Goal: Use online tool/utility: Use online tool/utility

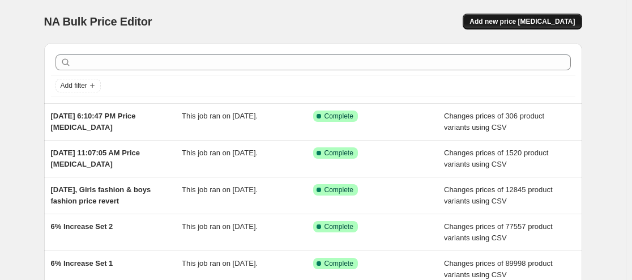
click at [542, 25] on span "Add new price [MEDICAL_DATA]" at bounding box center [521, 21] width 105 height 9
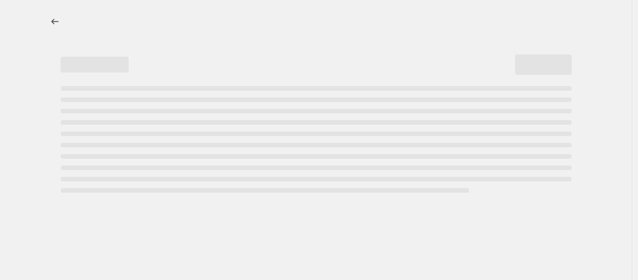
select select "percentage"
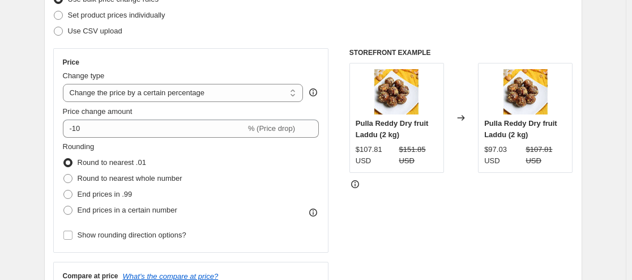
scroll to position [170, 0]
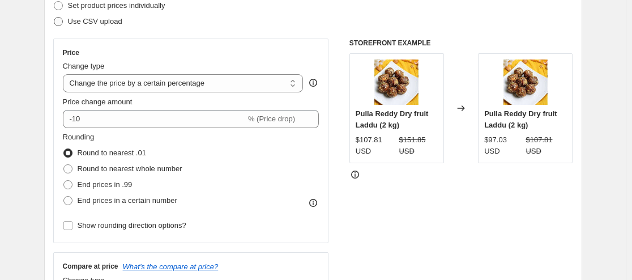
click at [60, 23] on span at bounding box center [58, 21] width 9 height 9
click at [54, 18] on input "Use CSV upload" at bounding box center [54, 17] width 1 height 1
radio input "true"
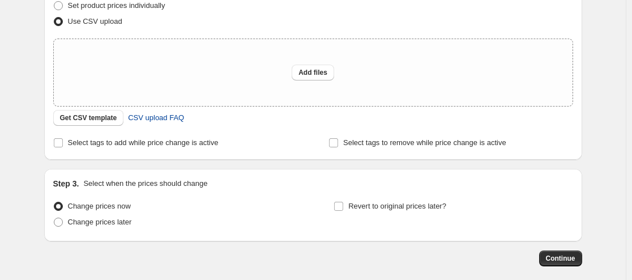
click at [173, 122] on span "CSV upload FAQ" at bounding box center [156, 117] width 56 height 11
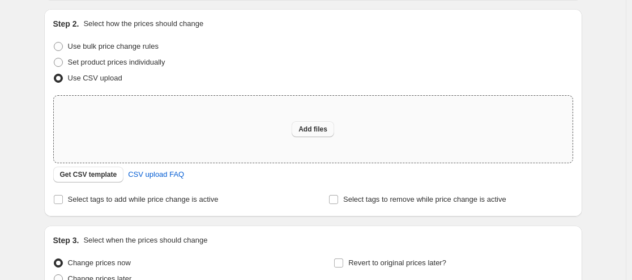
click at [319, 132] on span "Add files" at bounding box center [312, 129] width 29 height 9
type input "C:\fakepath\nuyug Variant SKUDistacart Festive Discount.xlsx - pricing.csv"
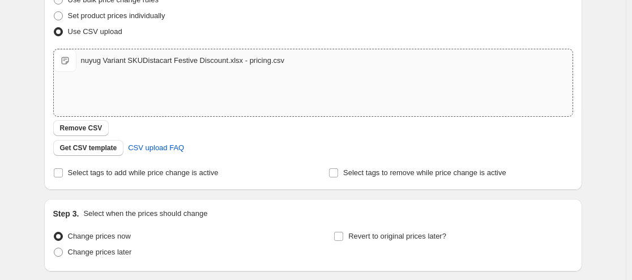
scroll to position [57, 0]
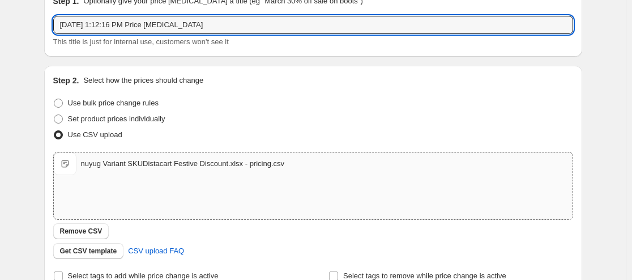
drag, startPoint x: 208, startPoint y: 28, endPoint x: 40, endPoint y: 32, distance: 167.7
click at [40, 32] on div "Step 1. Optionally give your price [MEDICAL_DATA] a title (eg "March 30% off sa…" at bounding box center [308, 188] width 547 height 422
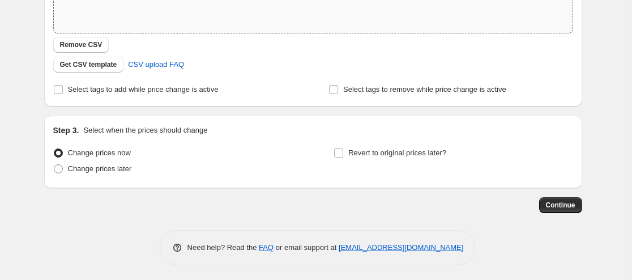
scroll to position [245, 0]
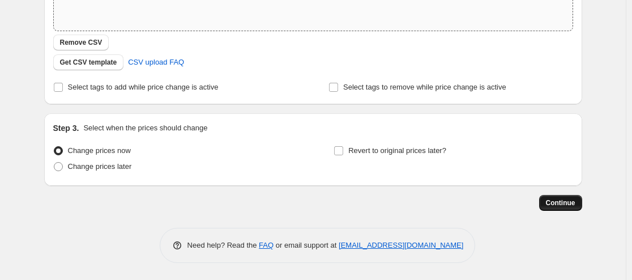
type input "nuyug discounted prices"
click at [564, 204] on span "Continue" at bounding box center [560, 202] width 29 height 9
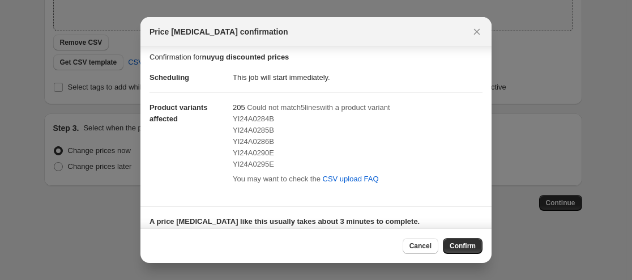
scroll to position [0, 0]
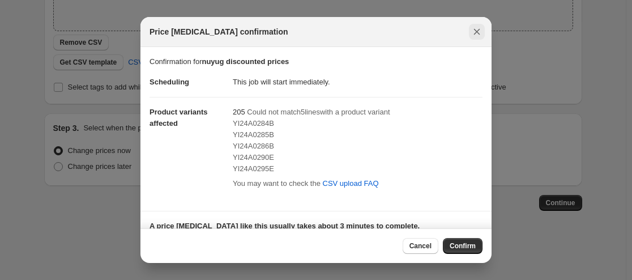
click at [473, 33] on icon "Close" at bounding box center [476, 31] width 11 height 11
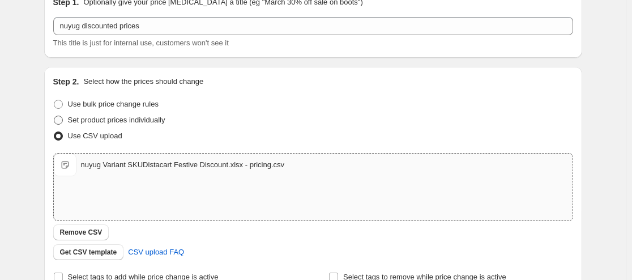
scroll to position [75, 0]
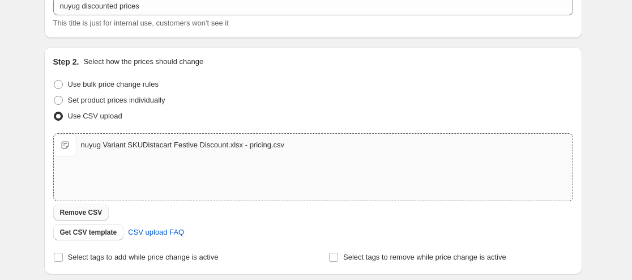
click at [89, 215] on span "Remove CSV" at bounding box center [81, 212] width 42 height 9
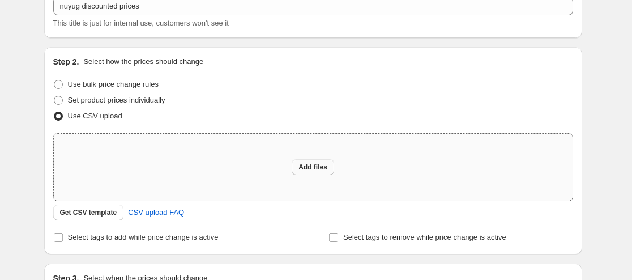
click at [309, 169] on span "Add files" at bounding box center [312, 167] width 29 height 9
type input "C:\fakepath\nuyug Variant SKUDistacart Festive Discount.xlsx - csv.csv"
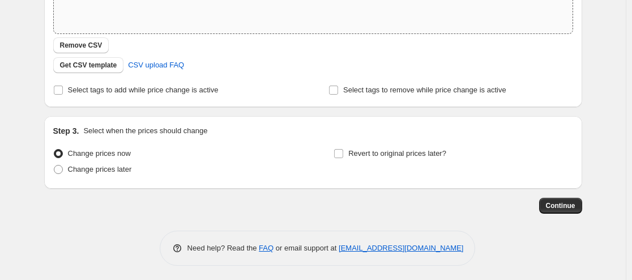
scroll to position [245, 0]
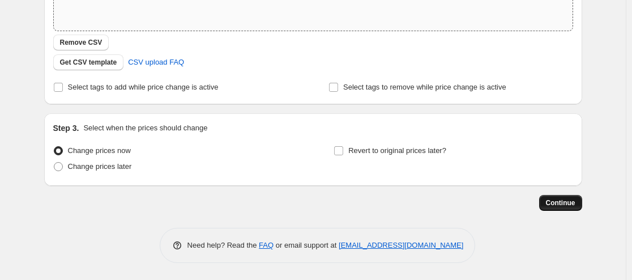
click at [565, 201] on span "Continue" at bounding box center [560, 202] width 29 height 9
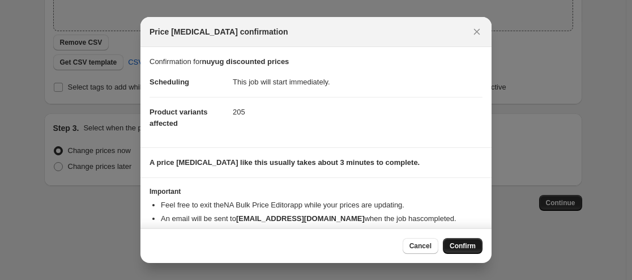
click at [468, 241] on button "Confirm" at bounding box center [463, 246] width 40 height 16
